Goal: Information Seeking & Learning: Learn about a topic

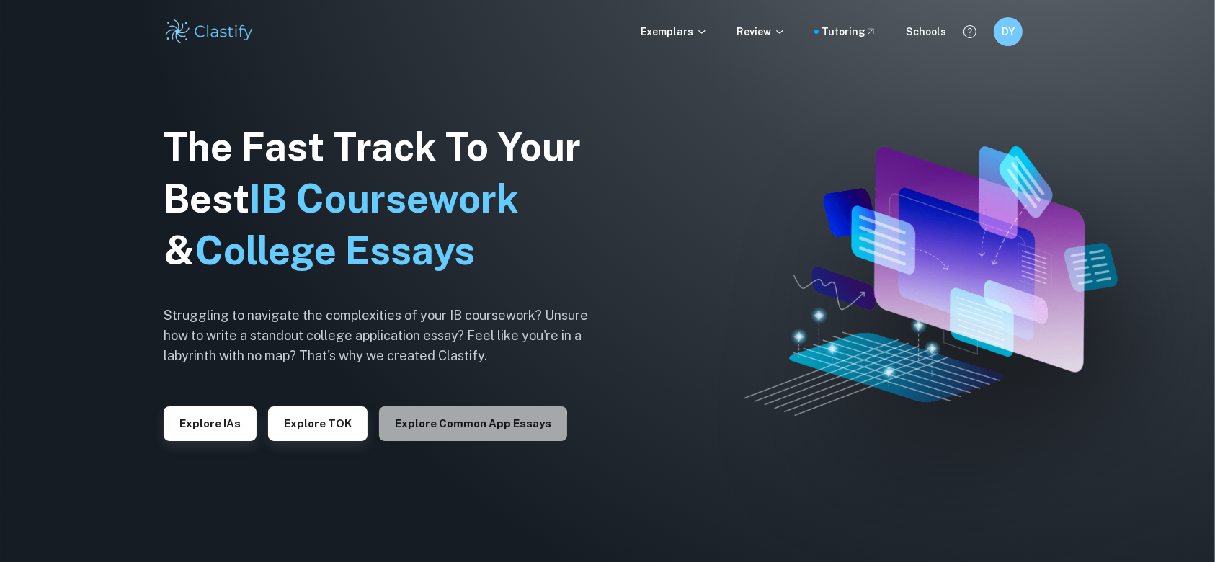
click at [467, 427] on button "Explore Common App essays" at bounding box center [473, 424] width 188 height 35
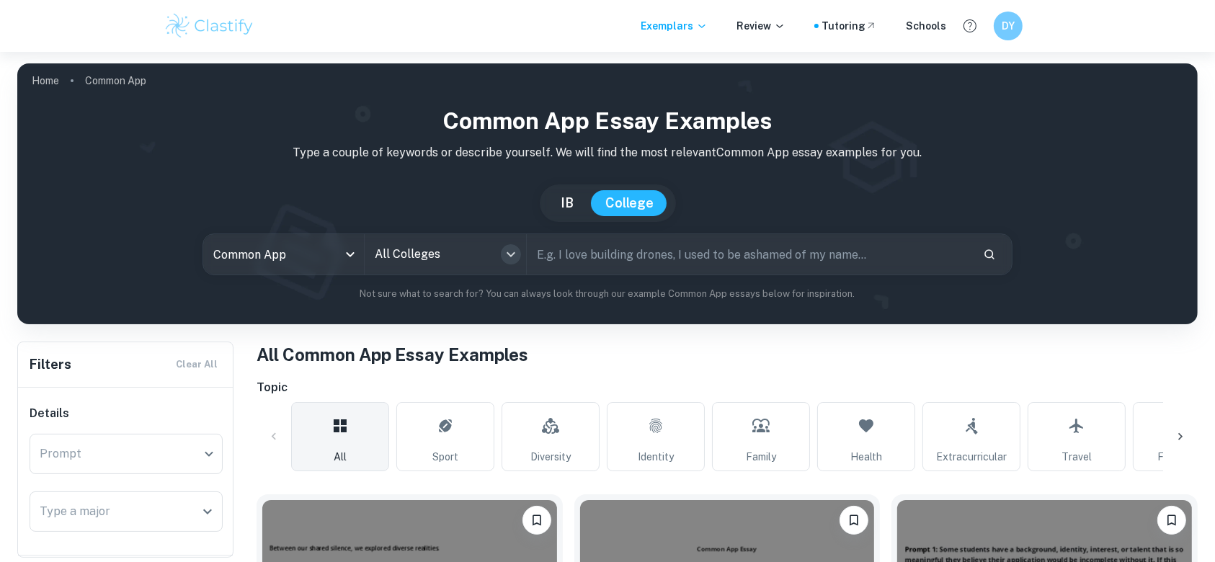
click at [514, 254] on icon "Open" at bounding box center [510, 254] width 17 height 17
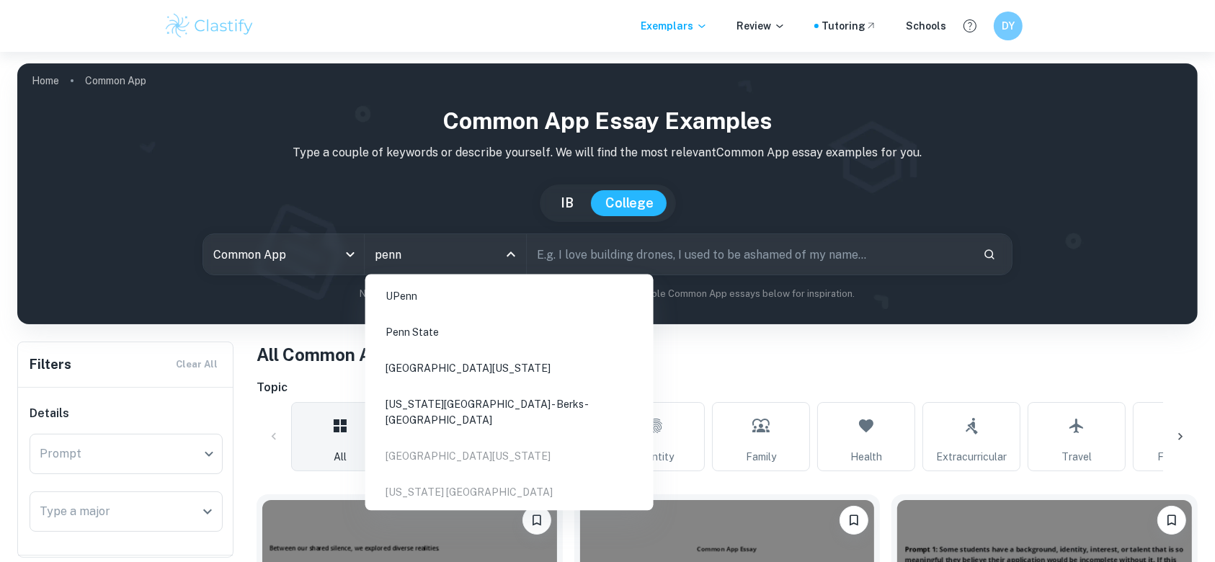
click at [452, 302] on li "UPenn" at bounding box center [509, 296] width 277 height 33
type input "penn"
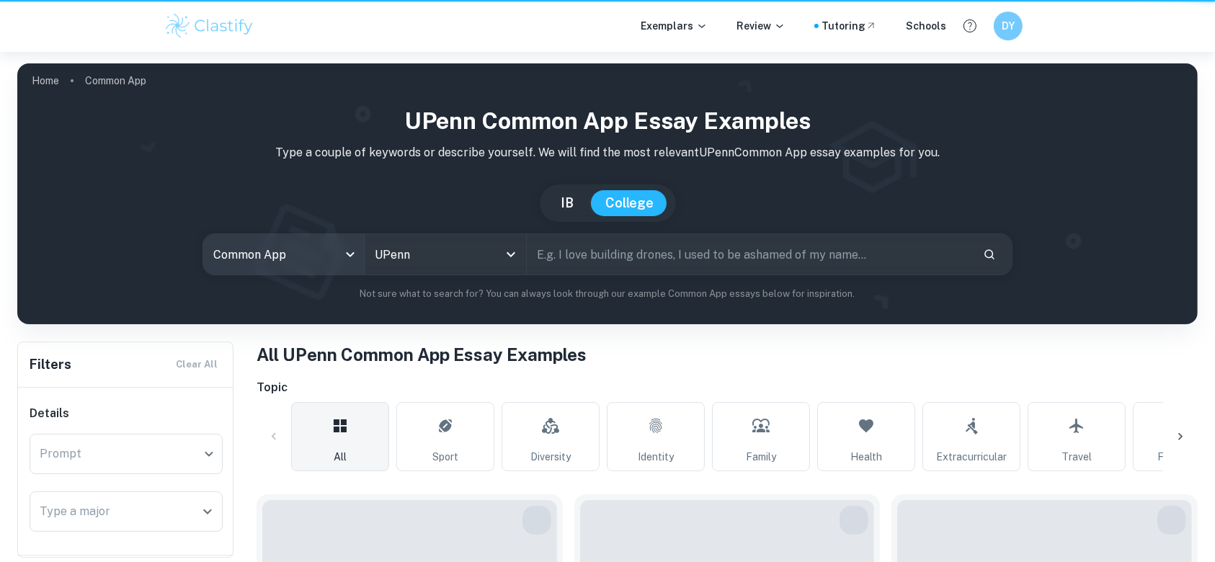
click at [352, 258] on body "We value your privacy We use cookies to enhance your browsing experience, serve…" at bounding box center [607, 333] width 1215 height 562
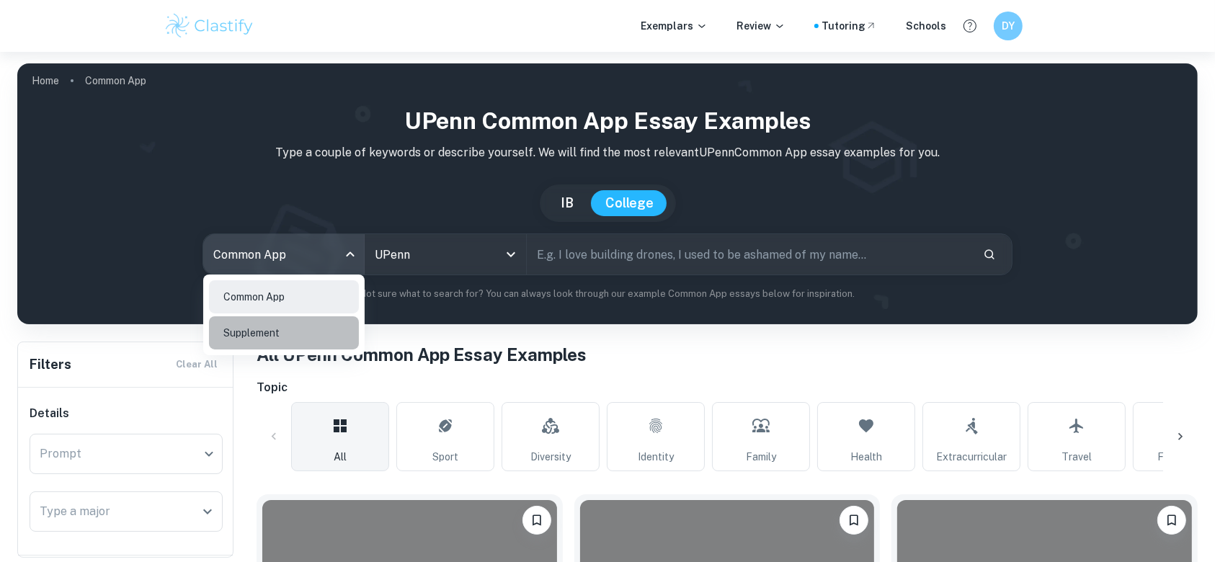
click at [313, 327] on li "Supplement" at bounding box center [284, 332] width 150 height 33
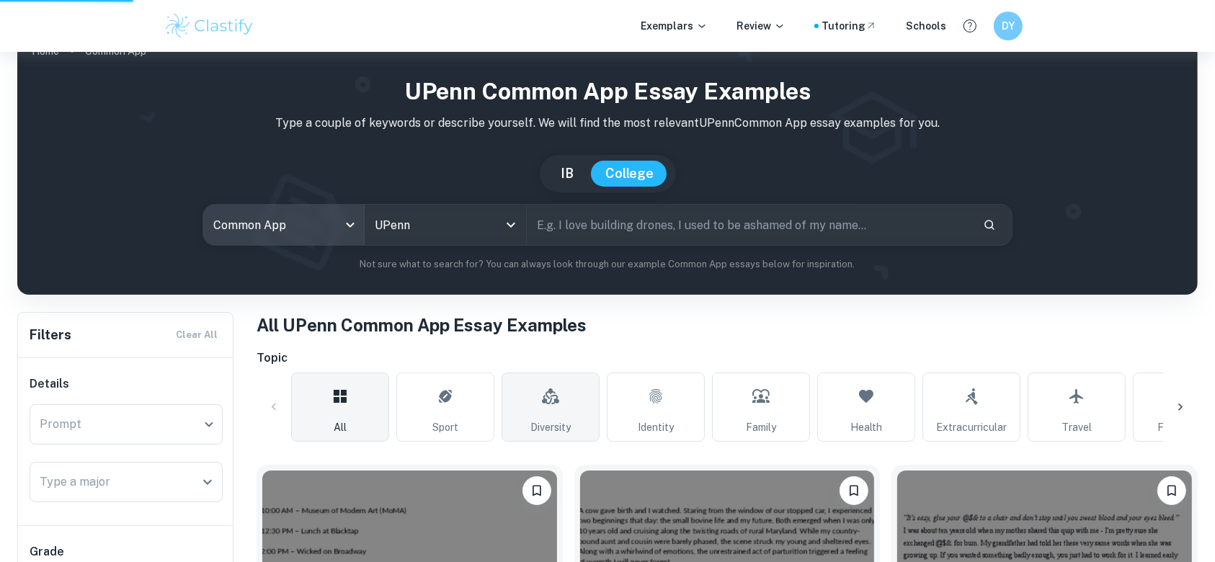
scroll to position [29, 0]
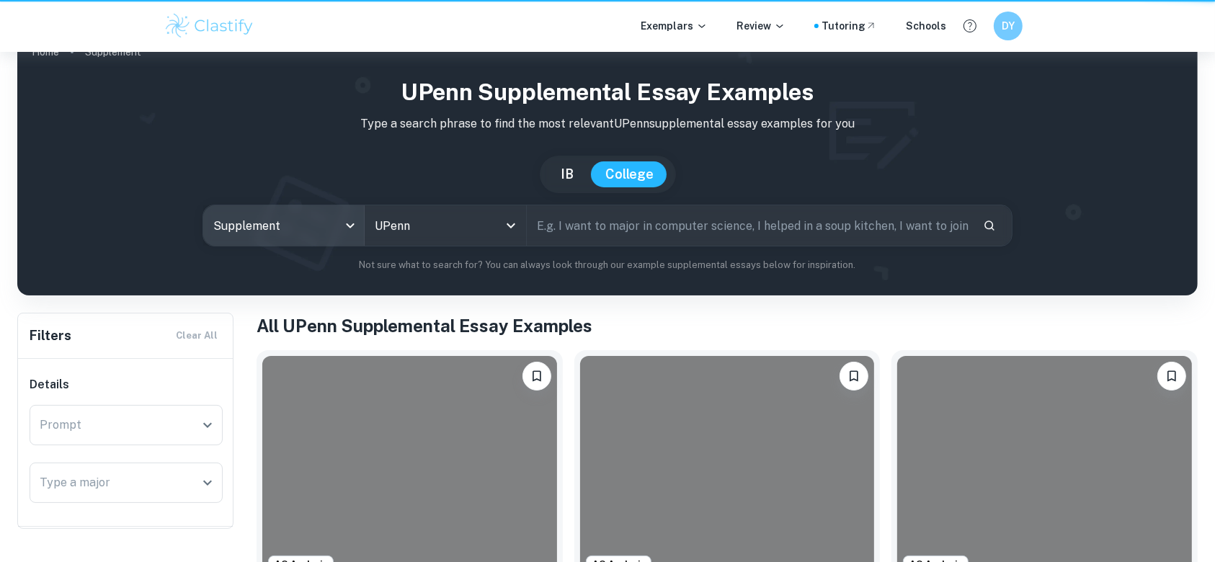
type input "supplement"
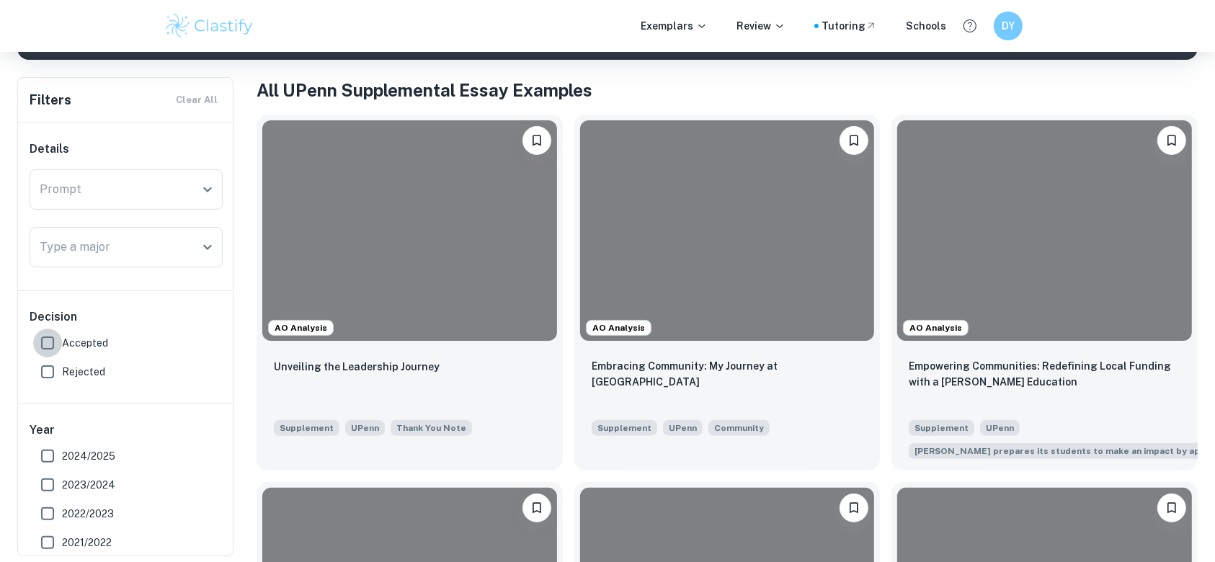
click at [43, 337] on input "Accepted" at bounding box center [47, 343] width 29 height 29
checkbox input "true"
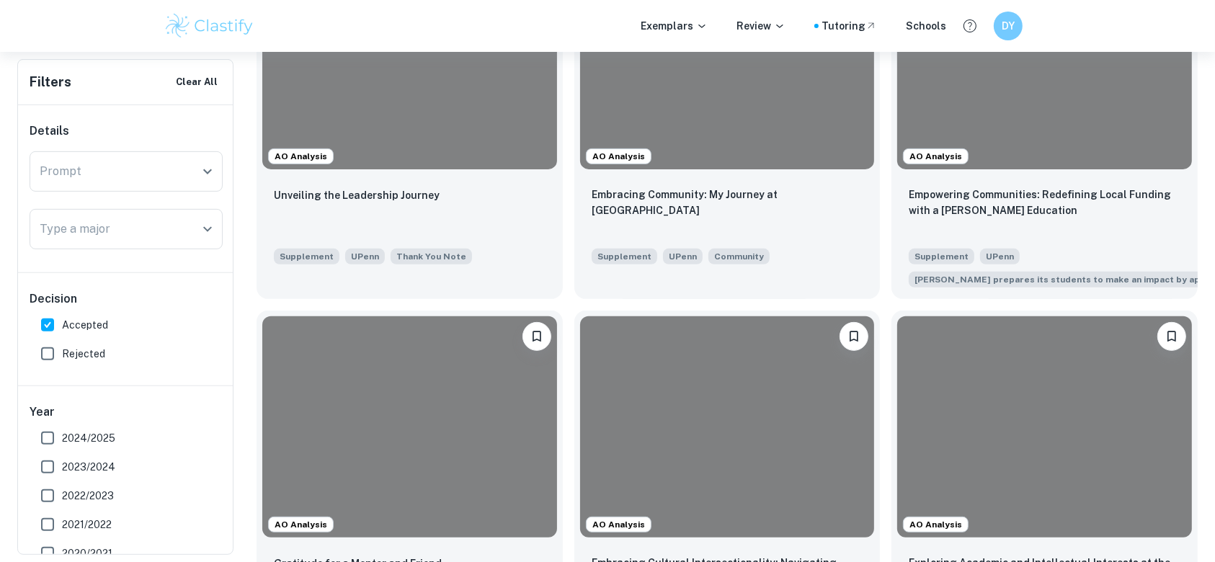
scroll to position [461, 0]
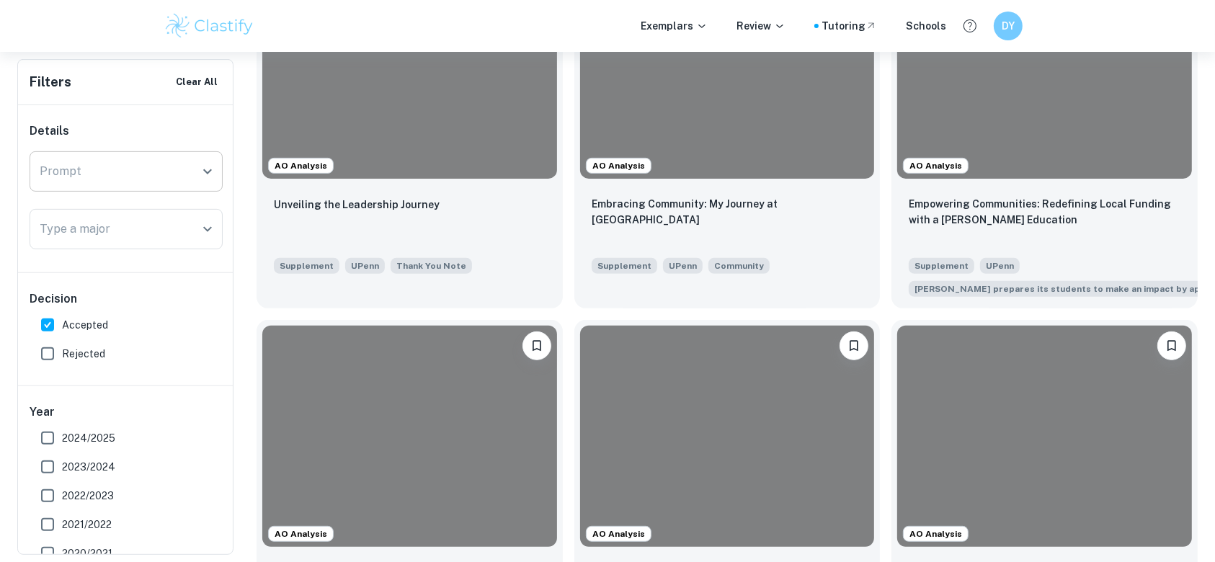
click at [158, 181] on input "Prompt" at bounding box center [115, 171] width 159 height 27
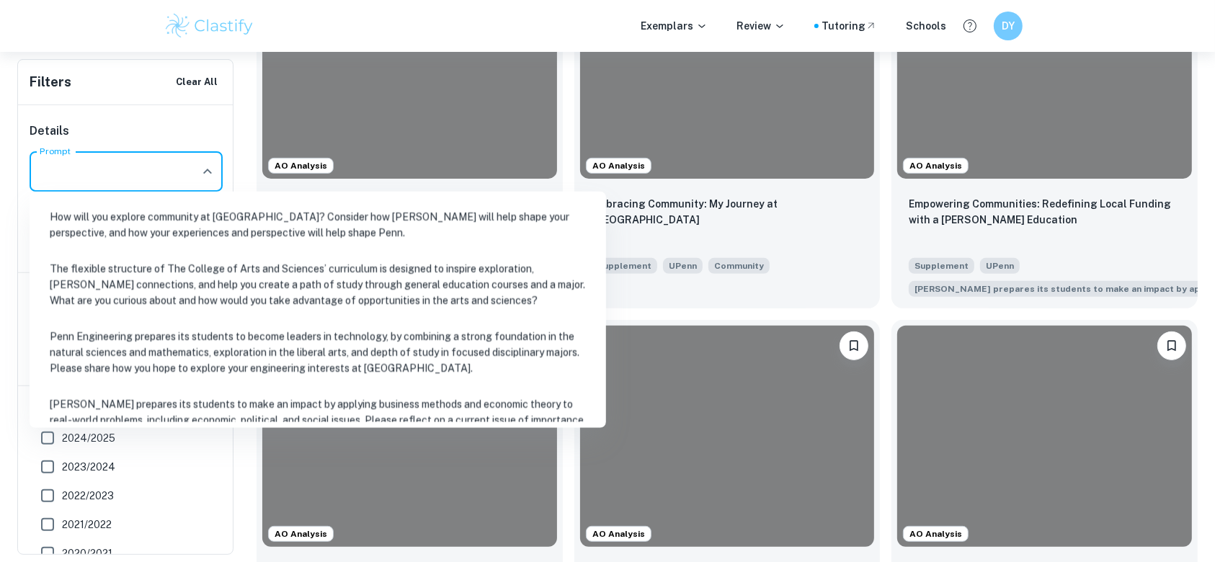
scroll to position [156, 0]
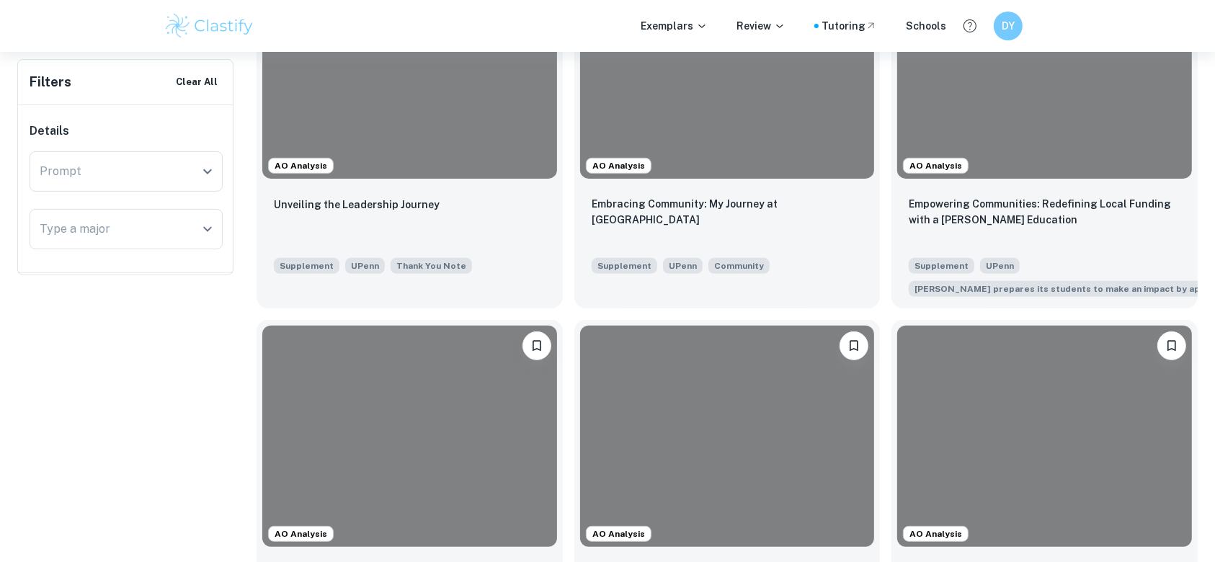
scroll to position [0, 0]
